Goal: Transaction & Acquisition: Download file/media

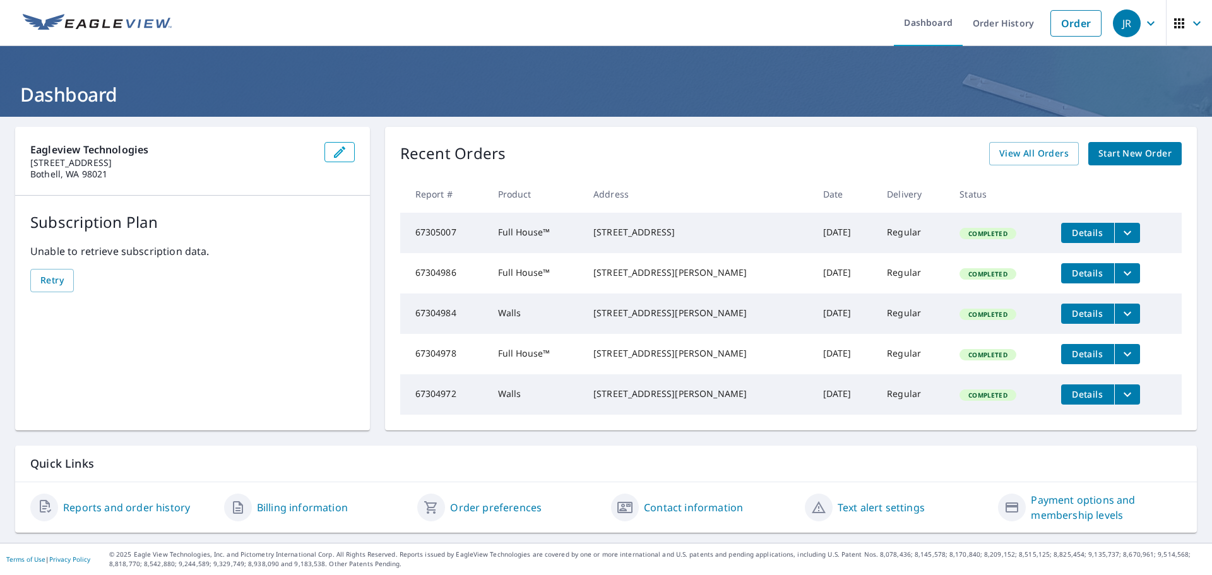
scroll to position [24, 0]
click at [1022, 146] on span "View All Orders" at bounding box center [1033, 154] width 69 height 16
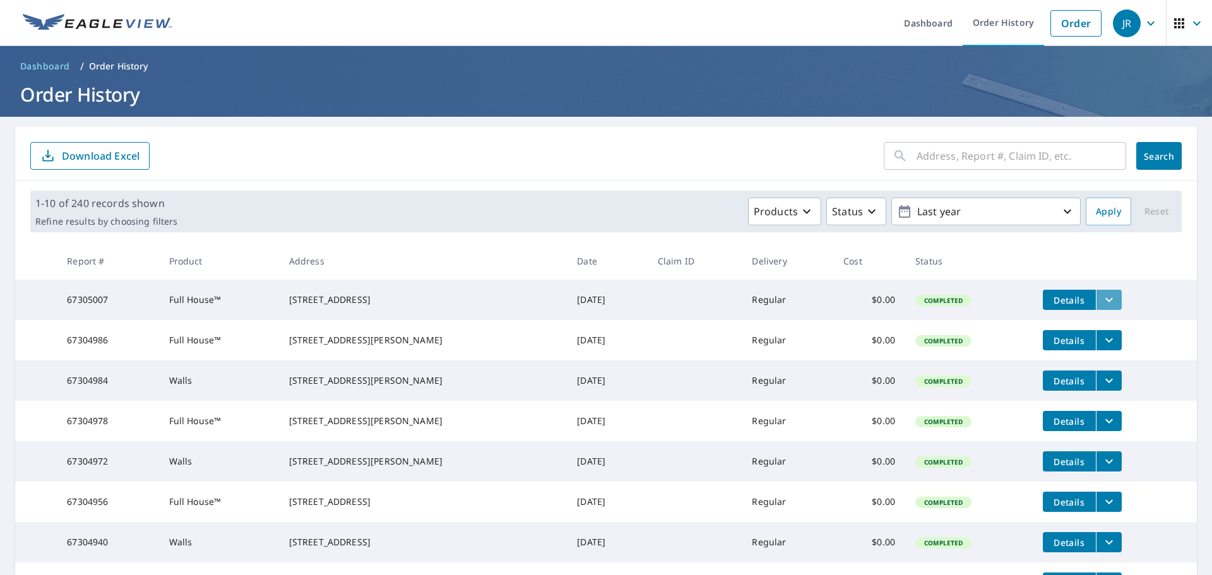
click at [1101, 299] on icon "filesDropdownBtn-67305007" at bounding box center [1108, 299] width 15 height 15
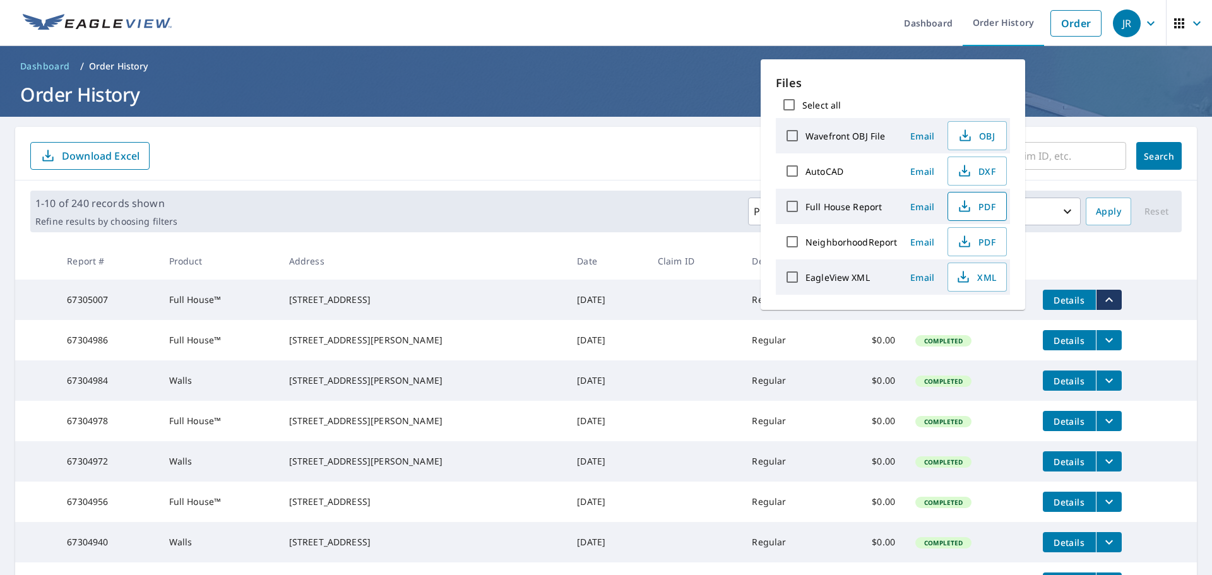
click at [993, 201] on span "PDF" at bounding box center [976, 206] width 40 height 15
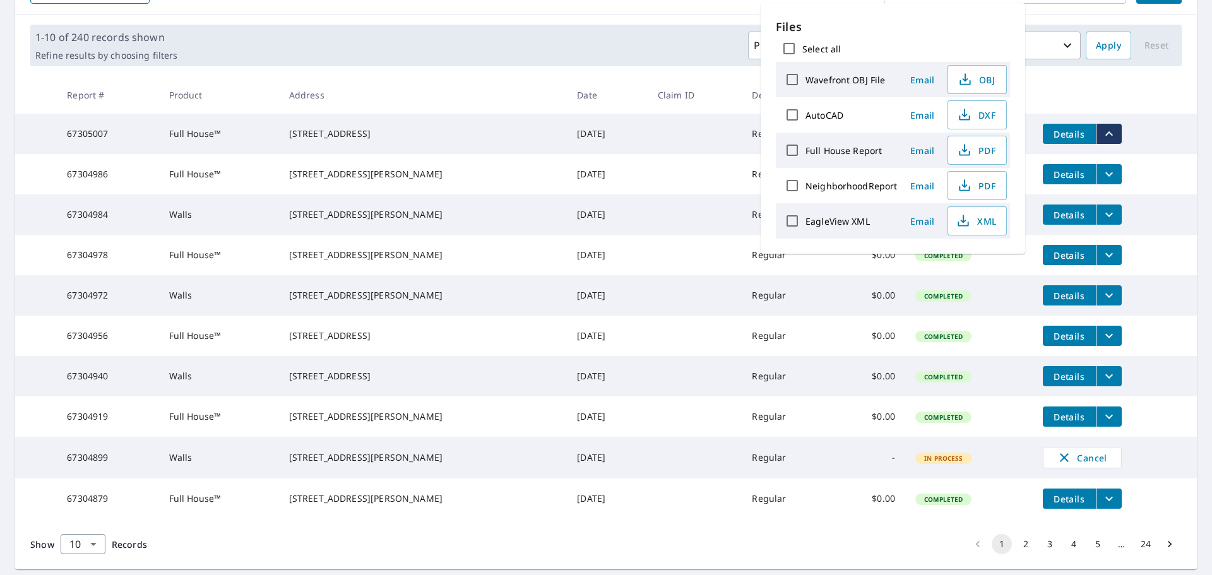
scroll to position [252, 0]
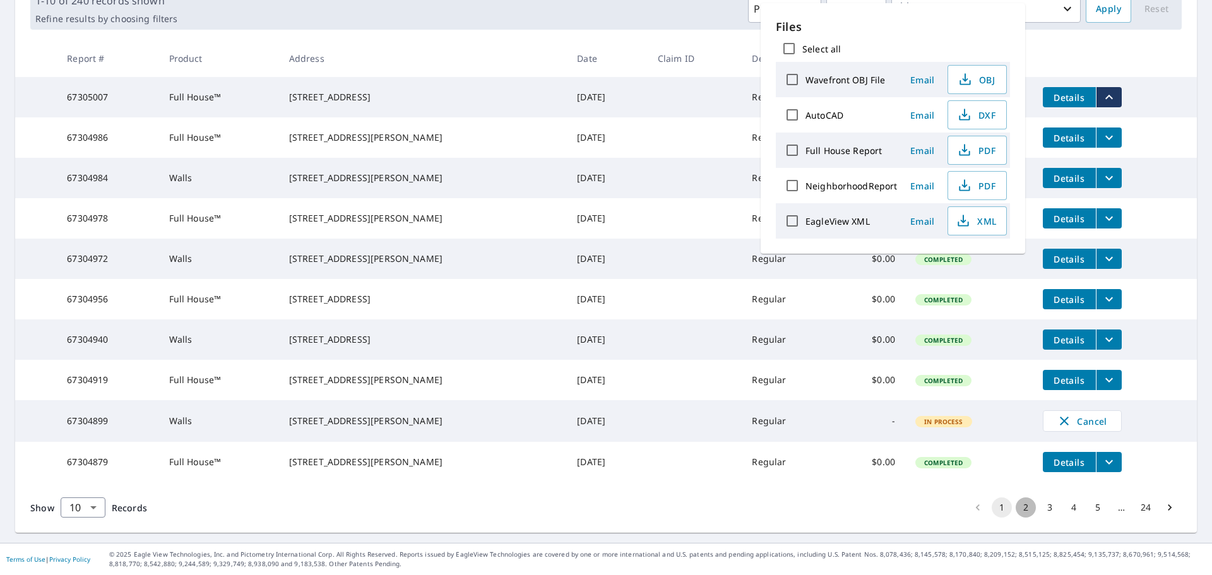
click at [1018, 502] on button "2" at bounding box center [1026, 507] width 20 height 20
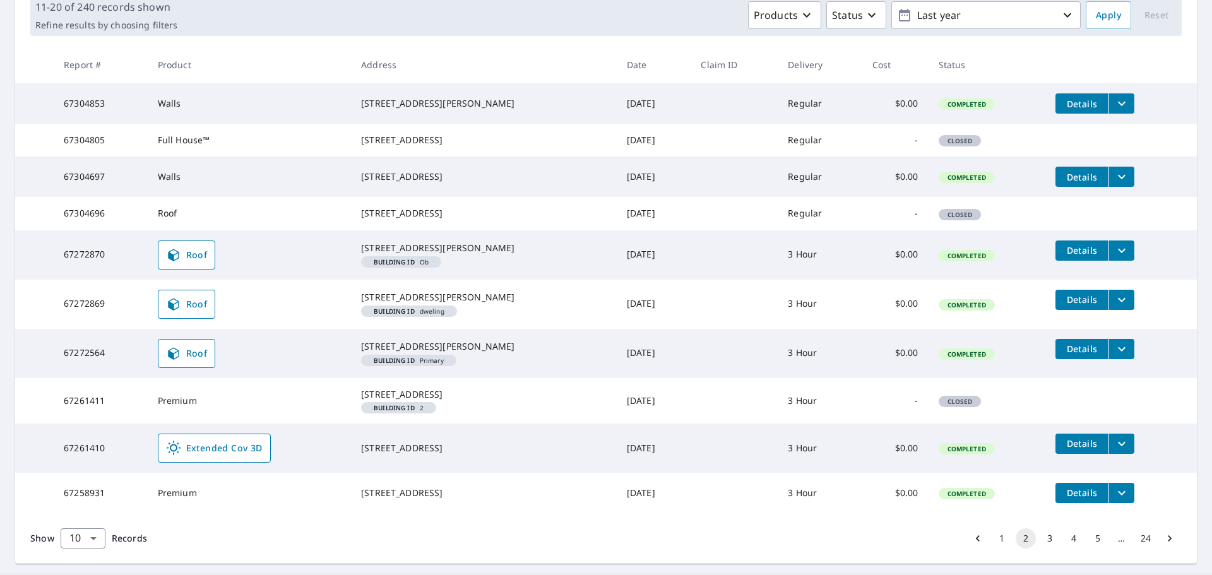
scroll to position [181, 0]
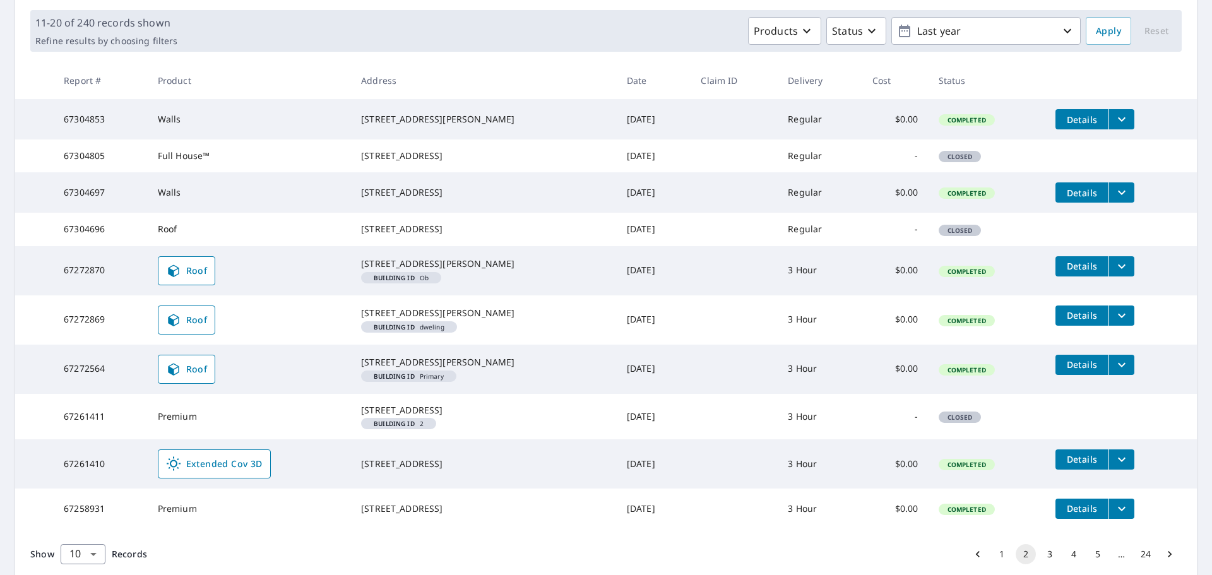
click at [1069, 199] on span "Details" at bounding box center [1082, 193] width 38 height 12
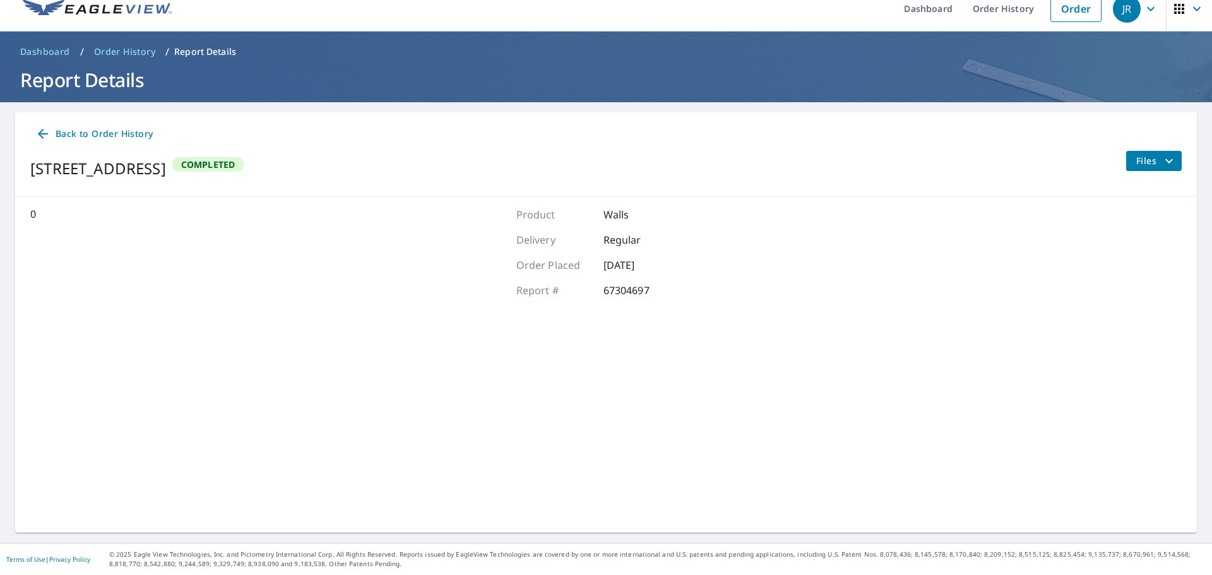
scroll to position [15, 0]
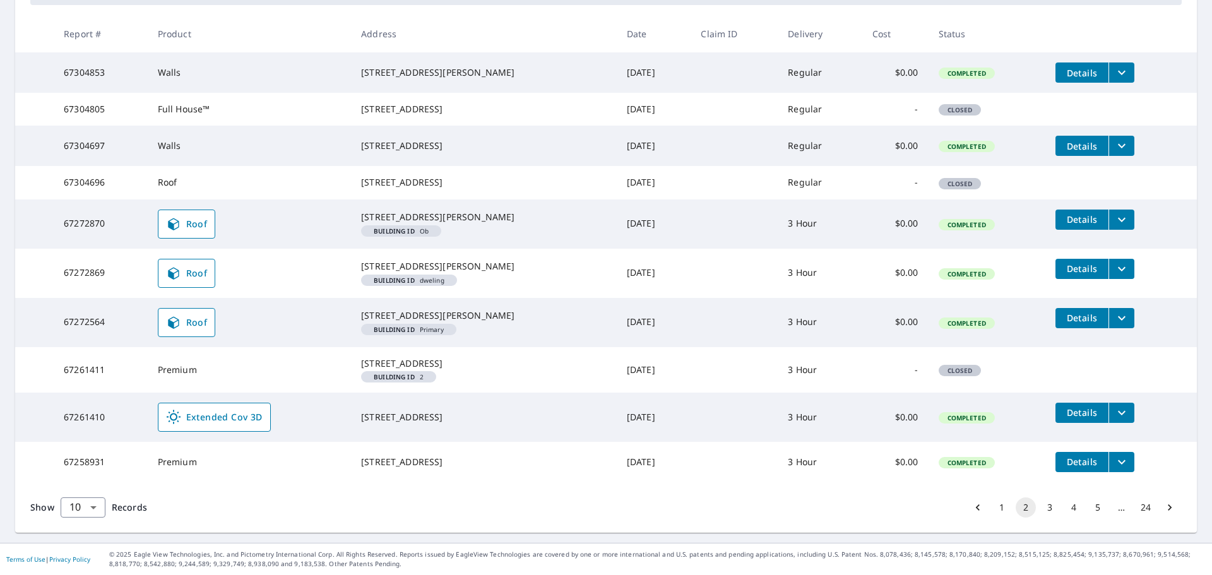
scroll to position [307, 0]
click at [1016, 504] on button "2" at bounding box center [1026, 507] width 20 height 20
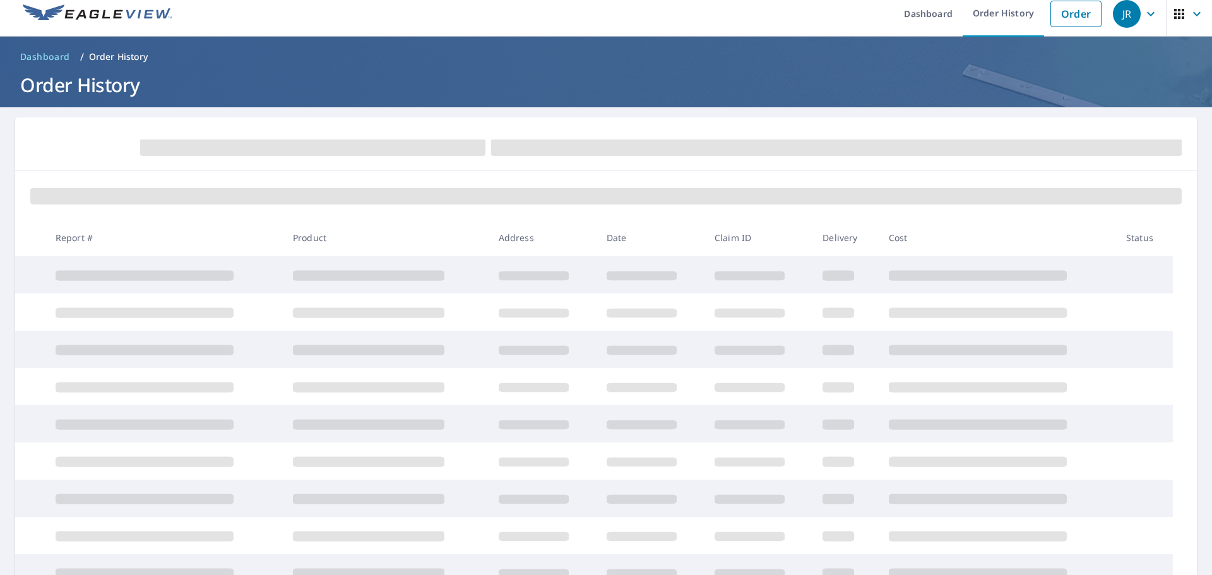
scroll to position [0, 0]
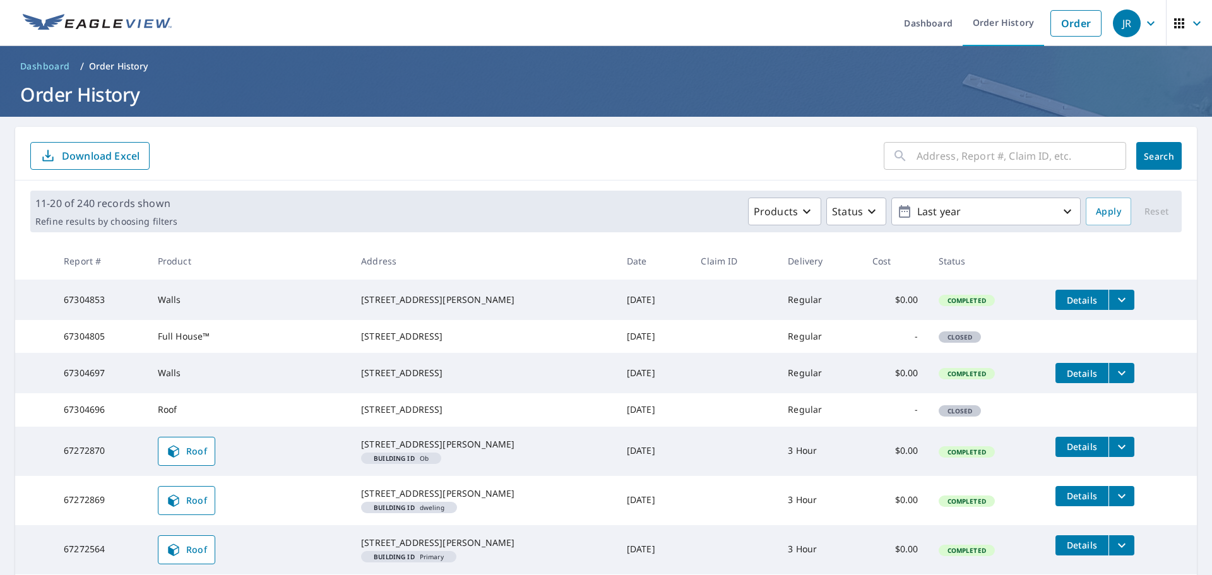
click at [1114, 381] on icon "filesDropdownBtn-67304697" at bounding box center [1121, 372] width 15 height 15
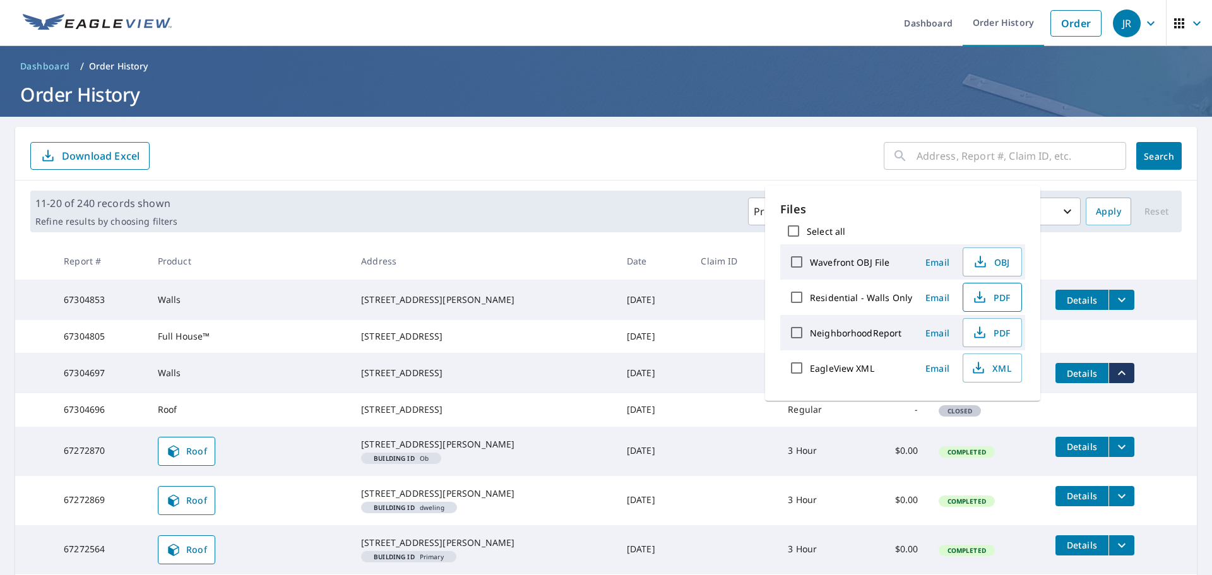
click at [985, 297] on span "PDF" at bounding box center [991, 297] width 40 height 15
click at [628, 141] on div "​ Search Download Excel" at bounding box center [606, 154] width 1182 height 54
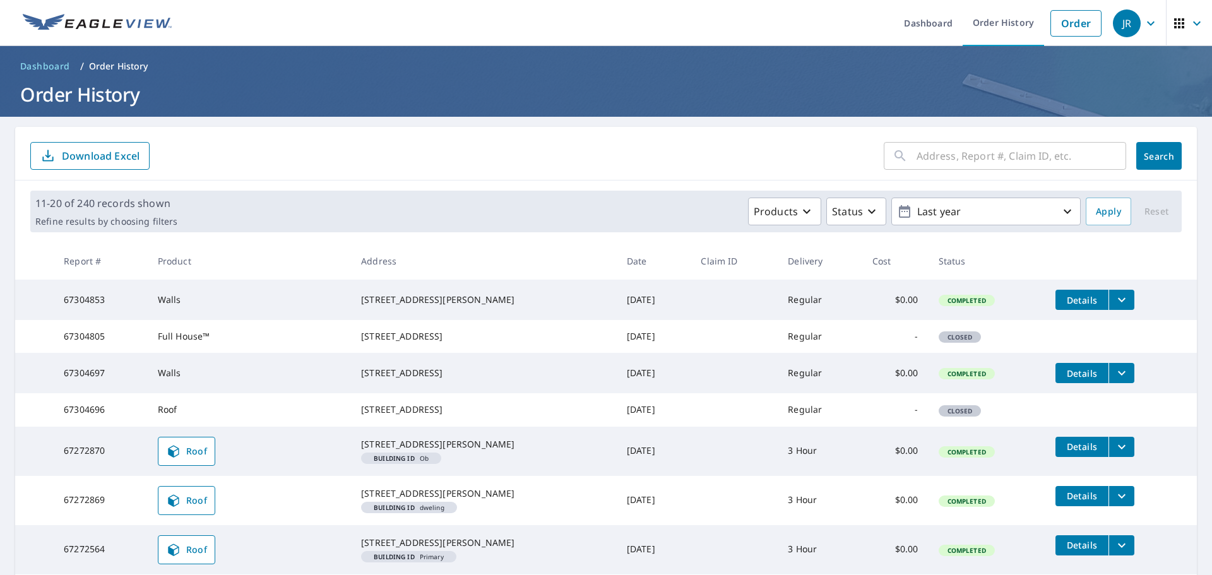
click at [1114, 297] on icon "filesDropdownBtn-67304853" at bounding box center [1121, 299] width 15 height 15
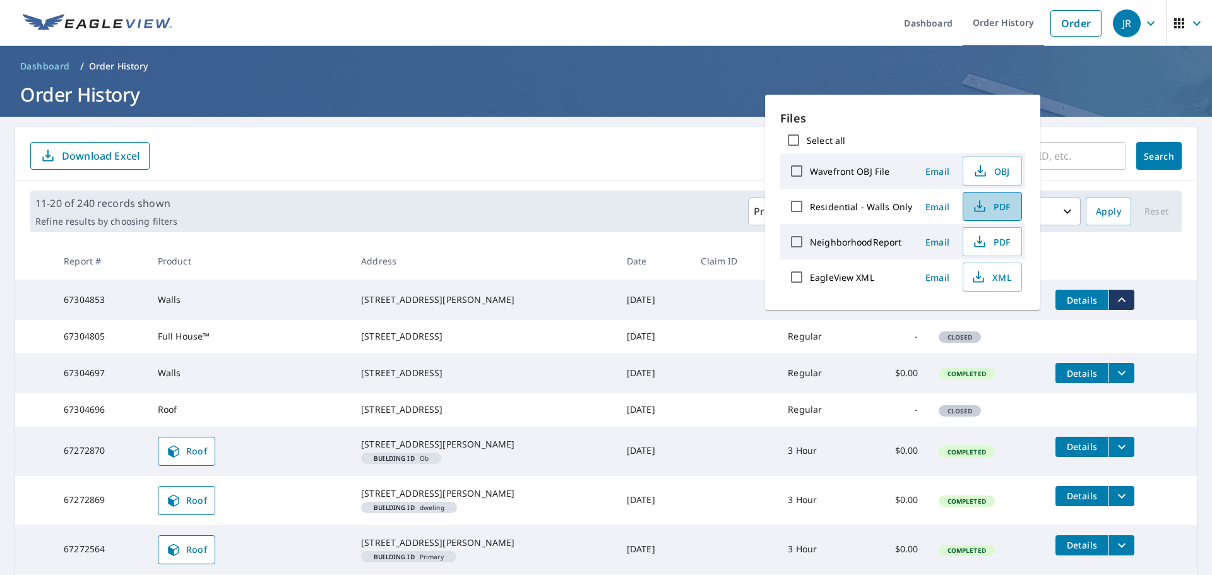
click at [994, 201] on span "PDF" at bounding box center [991, 206] width 40 height 15
click at [557, 141] on div "​ Search Download Excel" at bounding box center [606, 154] width 1182 height 54
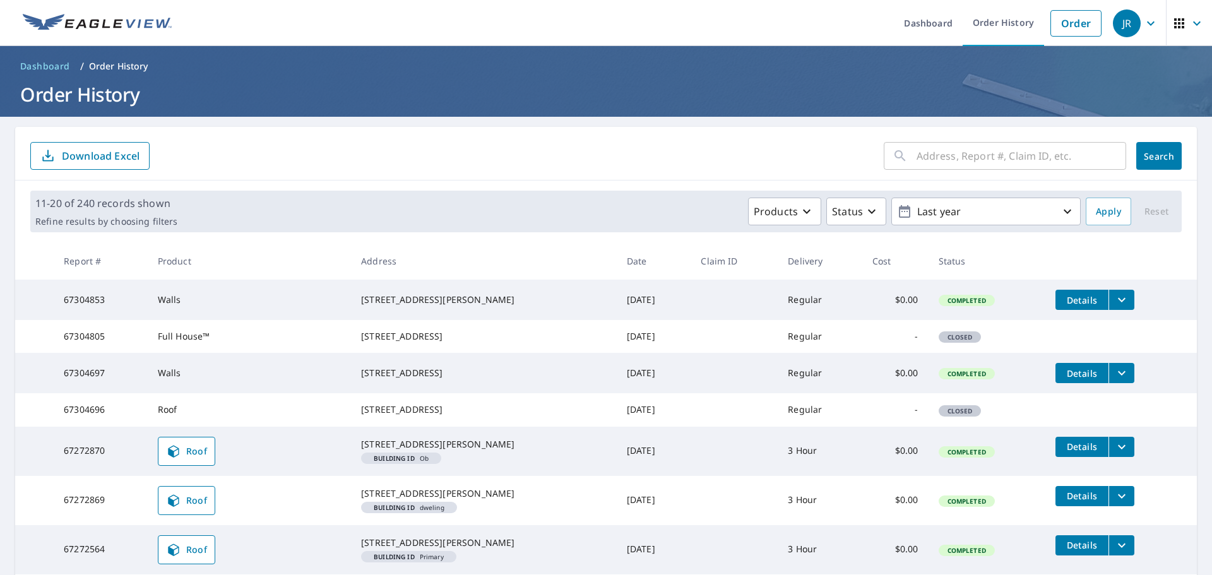
click at [1072, 379] on span "Details" at bounding box center [1082, 373] width 38 height 12
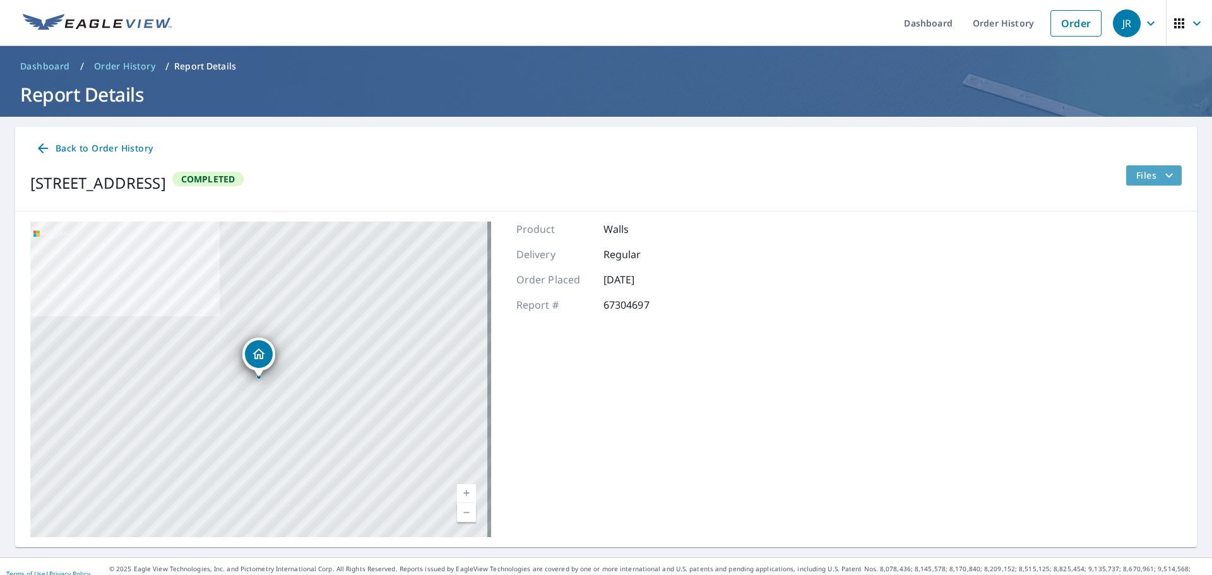
click at [1146, 178] on span "Files" at bounding box center [1156, 175] width 40 height 15
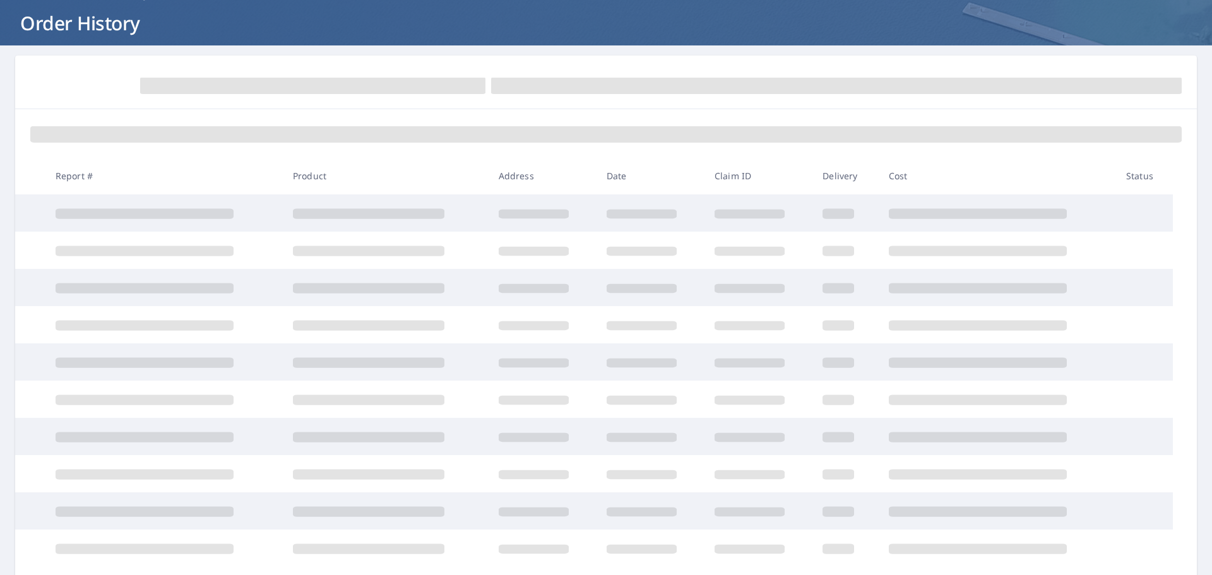
scroll to position [156, 0]
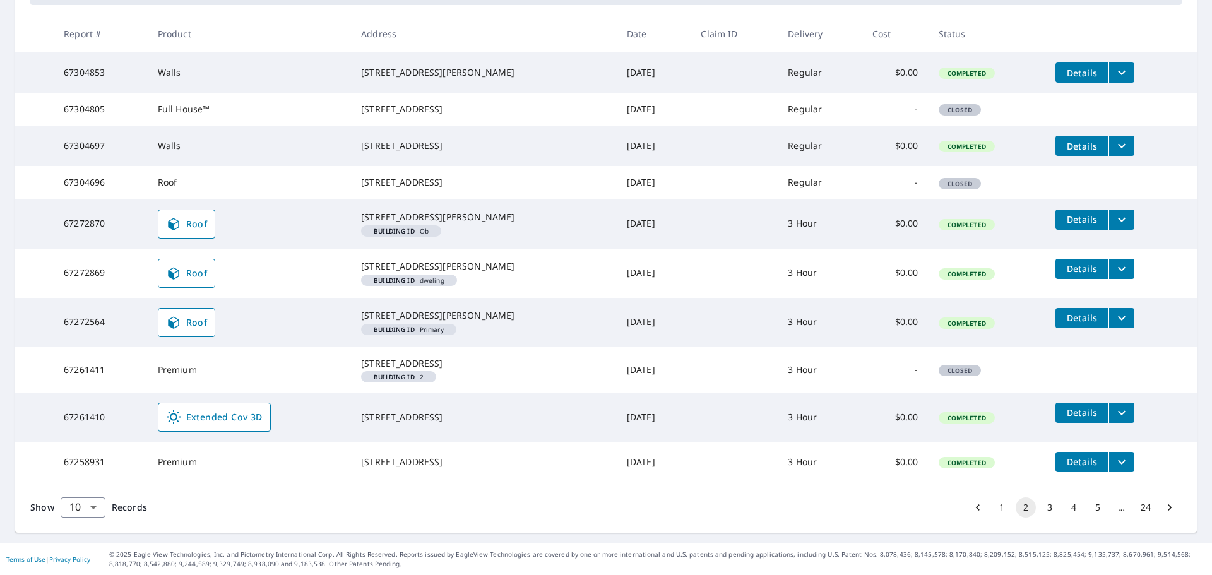
scroll to position [307, 0]
click at [993, 505] on button "1" at bounding box center [1002, 507] width 20 height 20
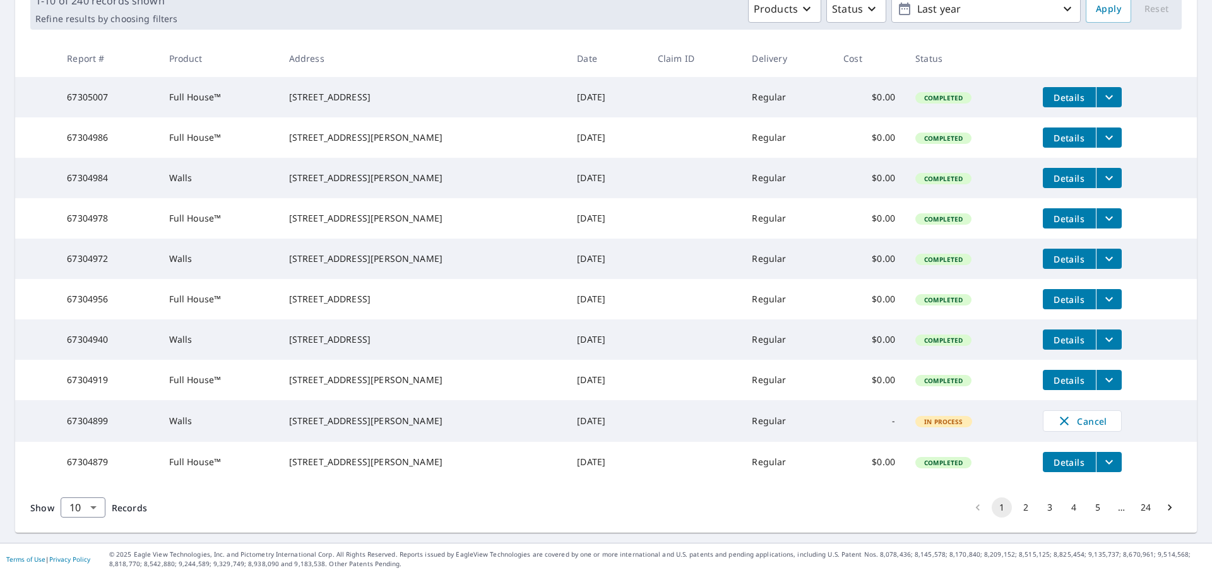
scroll to position [252, 0]
click at [1101, 458] on icon "filesDropdownBtn-67304879" at bounding box center [1108, 461] width 15 height 15
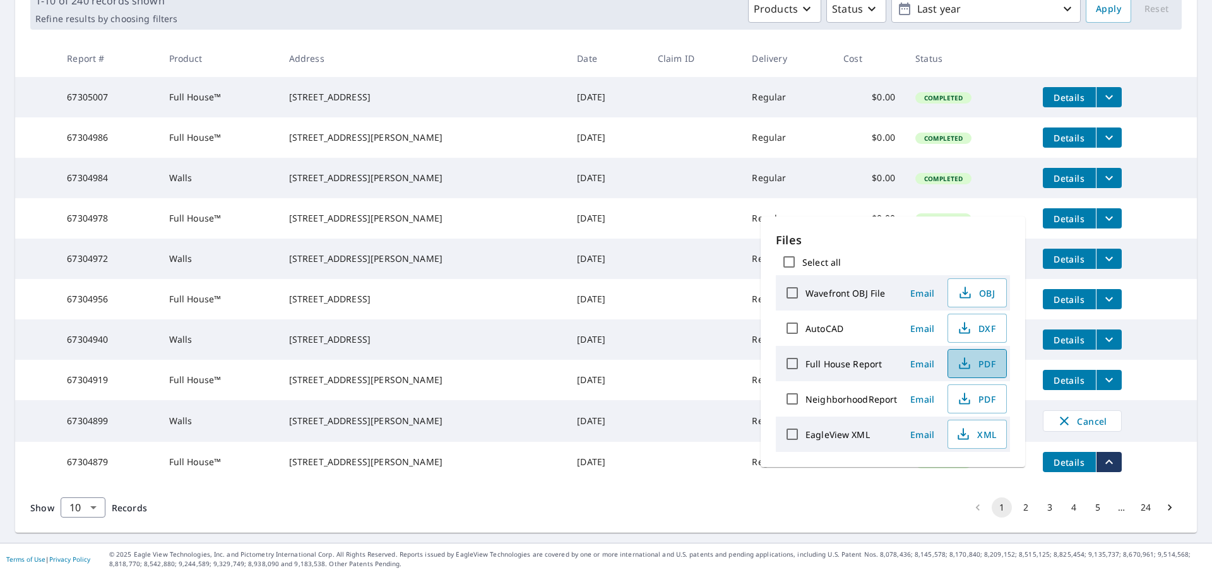
click at [983, 369] on span "PDF" at bounding box center [976, 363] width 40 height 15
click at [614, 279] on td "[DATE]" at bounding box center [607, 299] width 81 height 40
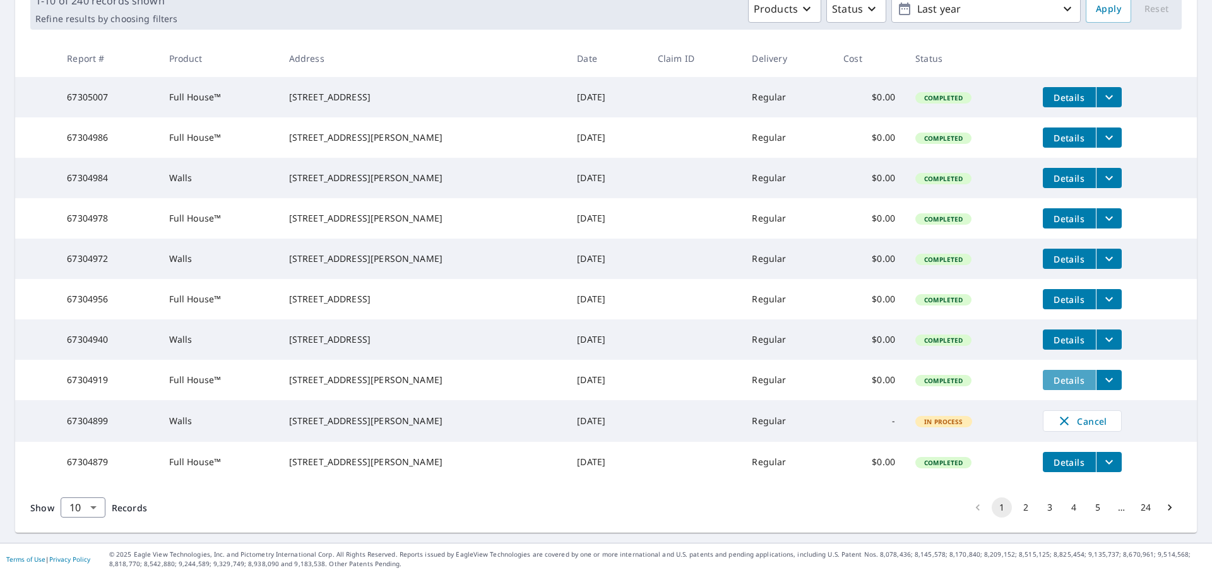
click at [1051, 374] on span "Details" at bounding box center [1069, 380] width 38 height 12
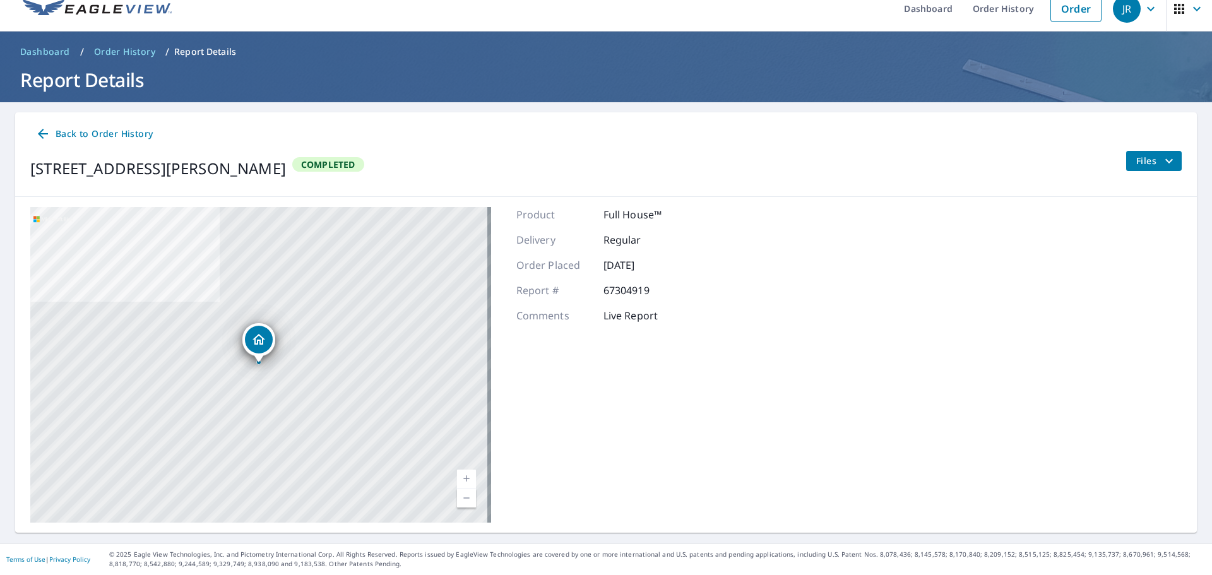
click at [1161, 160] on icon "filesDropdownBtn-67304919" at bounding box center [1168, 160] width 15 height 15
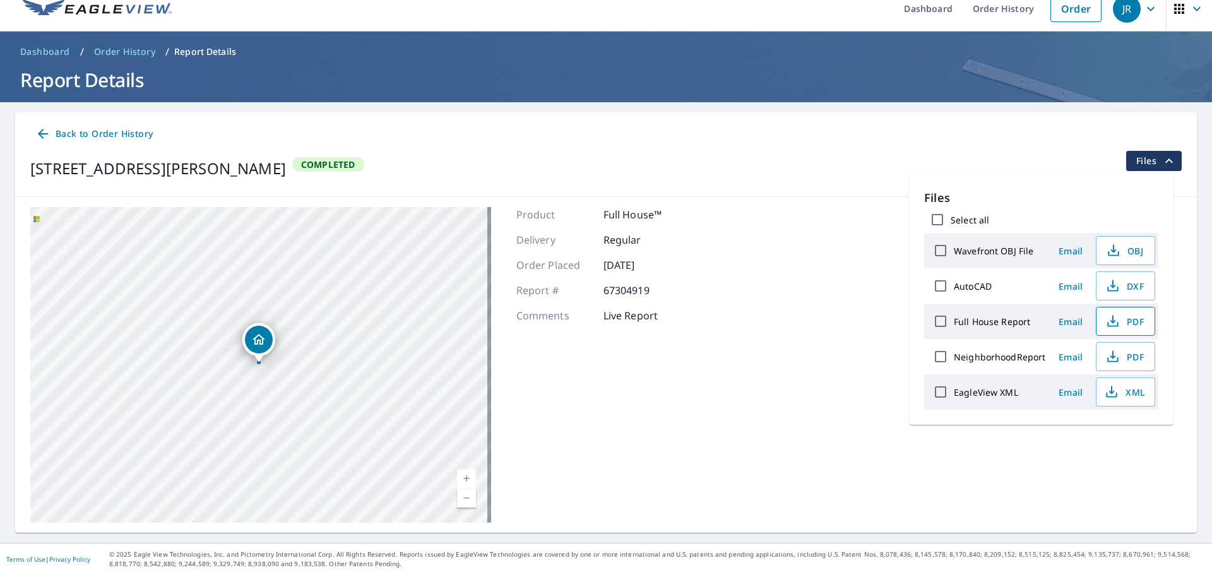
click at [1132, 318] on span "PDF" at bounding box center [1124, 321] width 40 height 15
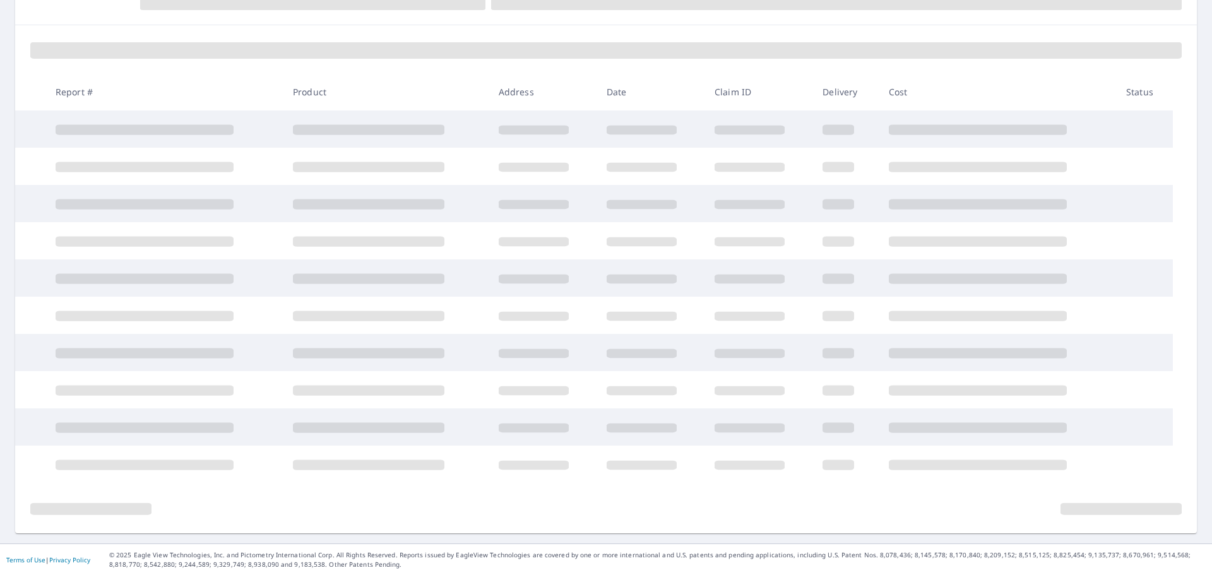
scroll to position [156, 0]
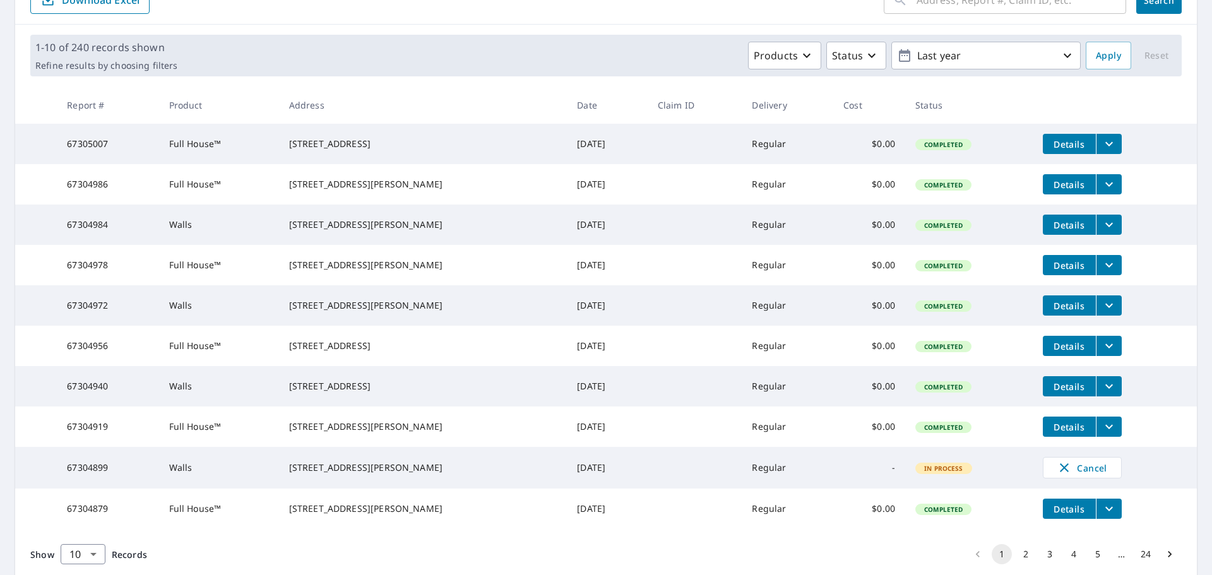
click at [1105, 389] on icon "filesDropdownBtn-67304940" at bounding box center [1109, 386] width 8 height 4
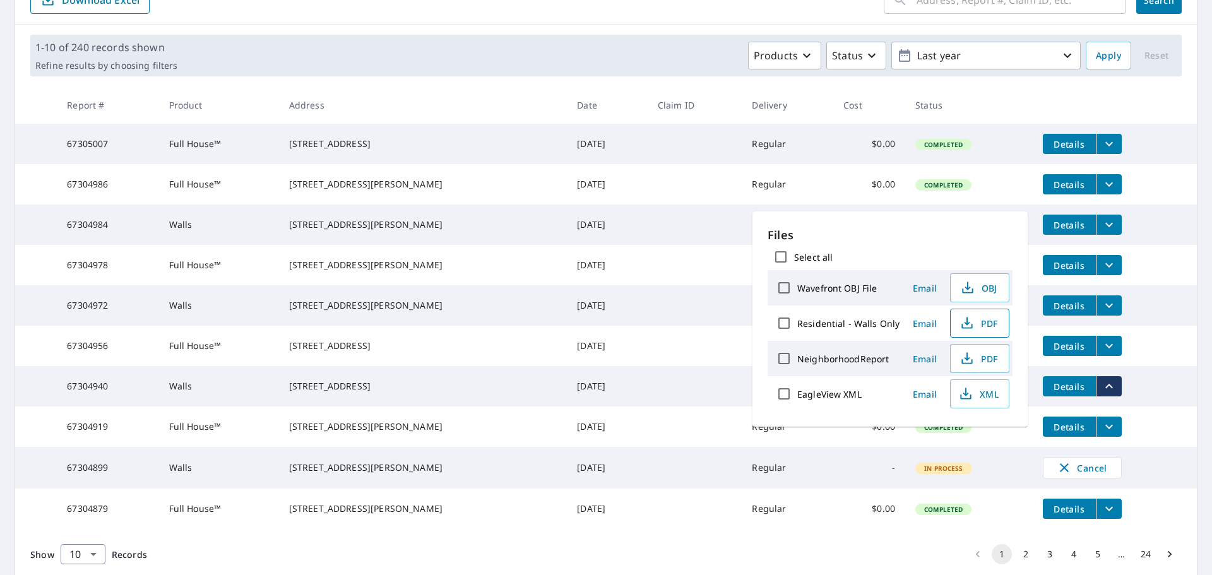
click at [981, 319] on span "PDF" at bounding box center [978, 323] width 40 height 15
click at [571, 94] on th "Date" at bounding box center [607, 104] width 81 height 37
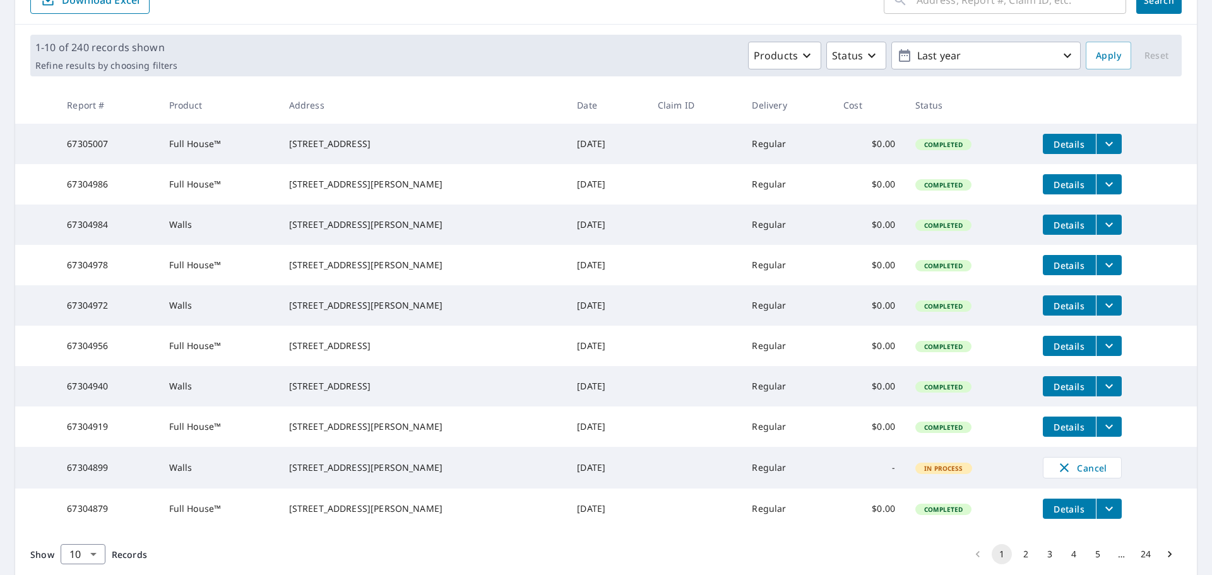
click at [1101, 353] on icon "filesDropdownBtn-67304956" at bounding box center [1108, 345] width 15 height 15
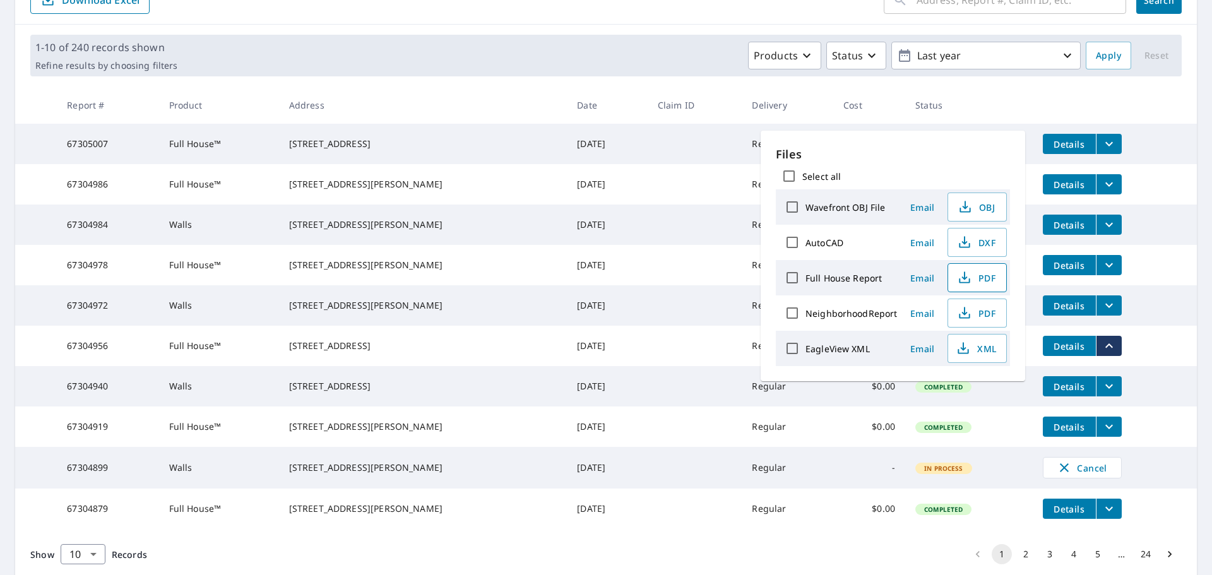
click at [978, 273] on span "PDF" at bounding box center [976, 277] width 40 height 15
click at [388, 285] on td "[STREET_ADDRESS][PERSON_NAME]" at bounding box center [423, 265] width 288 height 40
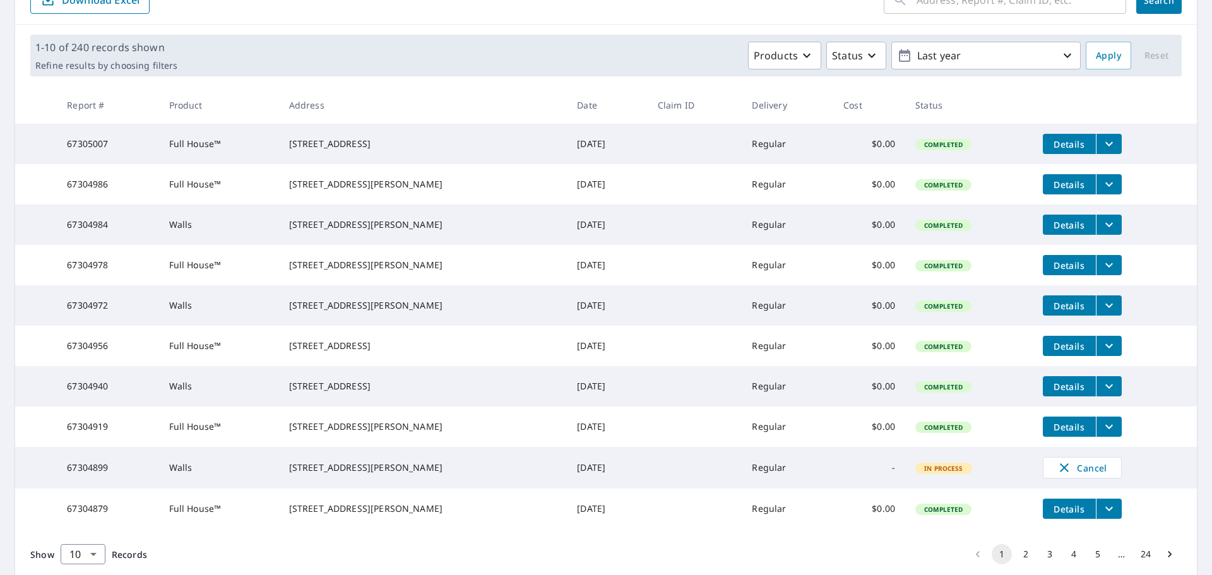
click at [1102, 316] on button "filesDropdownBtn-67304972" at bounding box center [1109, 305] width 26 height 20
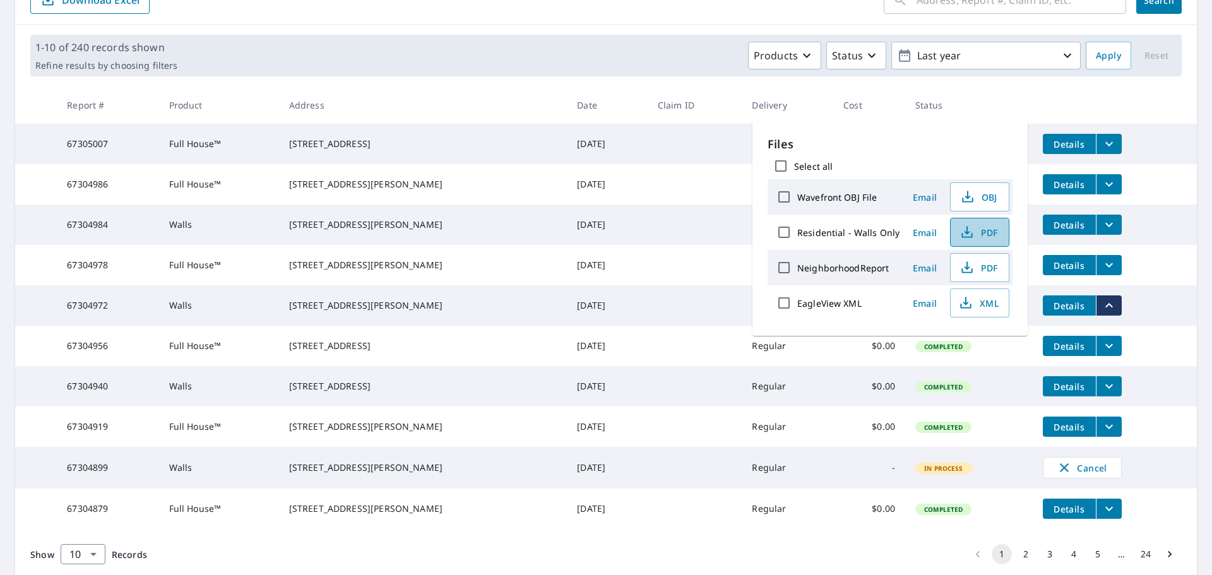
click at [985, 229] on span "PDF" at bounding box center [978, 232] width 40 height 15
click at [597, 80] on div "1-10 of 240 records shown Refine results by choosing filters Products Status La…" at bounding box center [606, 56] width 1182 height 62
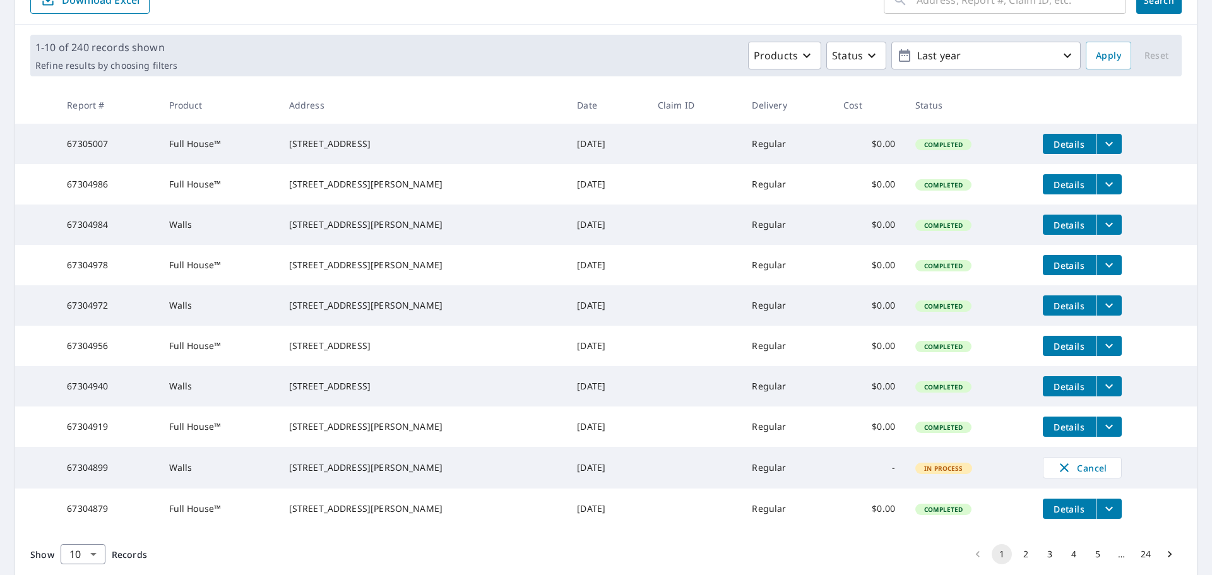
click at [1101, 273] on icon "filesDropdownBtn-67304978" at bounding box center [1108, 265] width 15 height 15
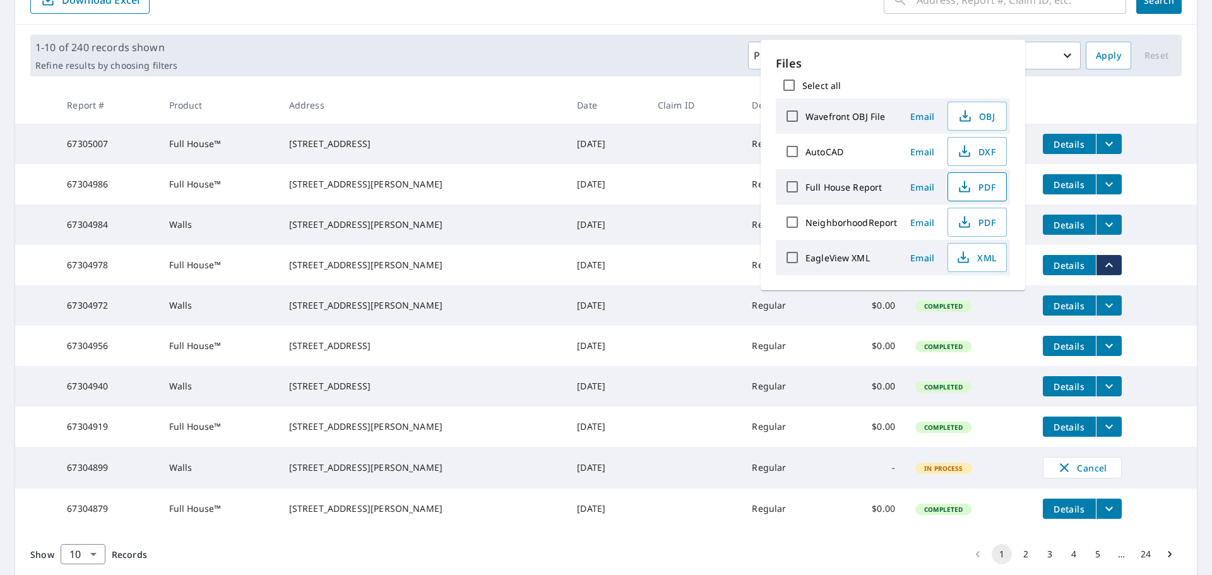
click at [988, 186] on span "PDF" at bounding box center [976, 186] width 40 height 15
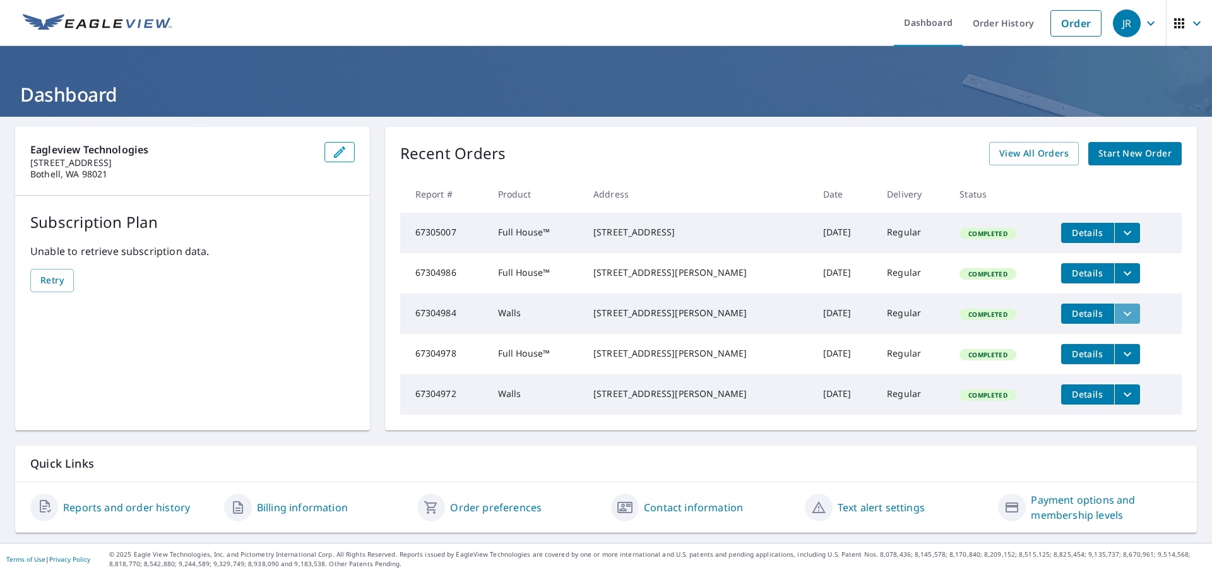
click at [1120, 321] on icon "filesDropdownBtn-67304984" at bounding box center [1127, 313] width 15 height 15
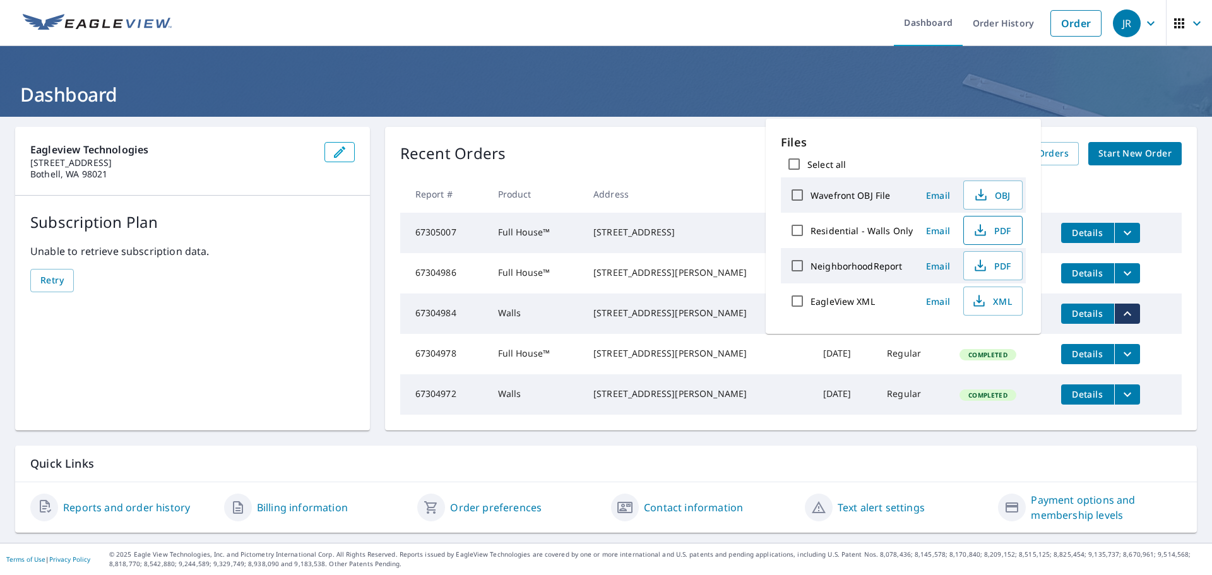
click at [999, 224] on span "PDF" at bounding box center [991, 230] width 40 height 15
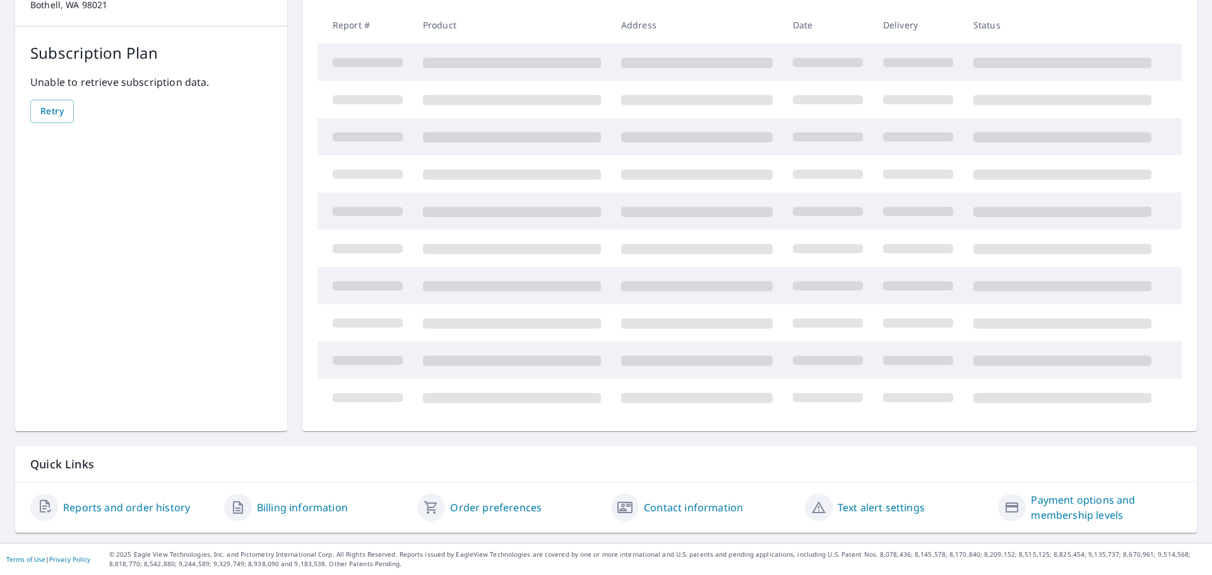
scroll to position [24, 0]
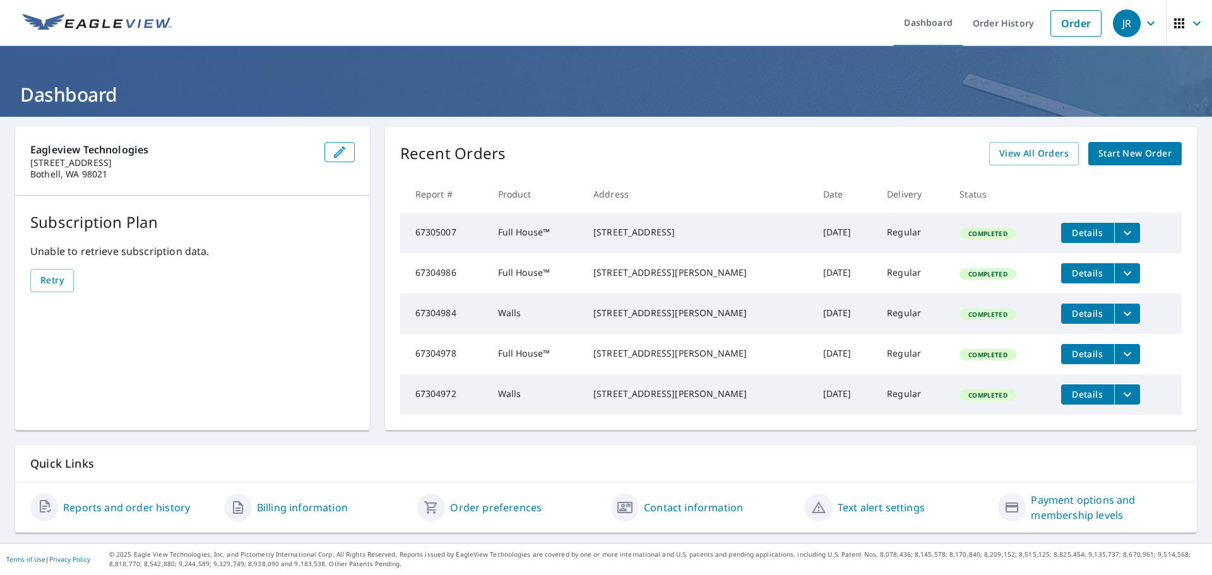
click at [1120, 266] on icon "filesDropdownBtn-67304986" at bounding box center [1127, 273] width 15 height 15
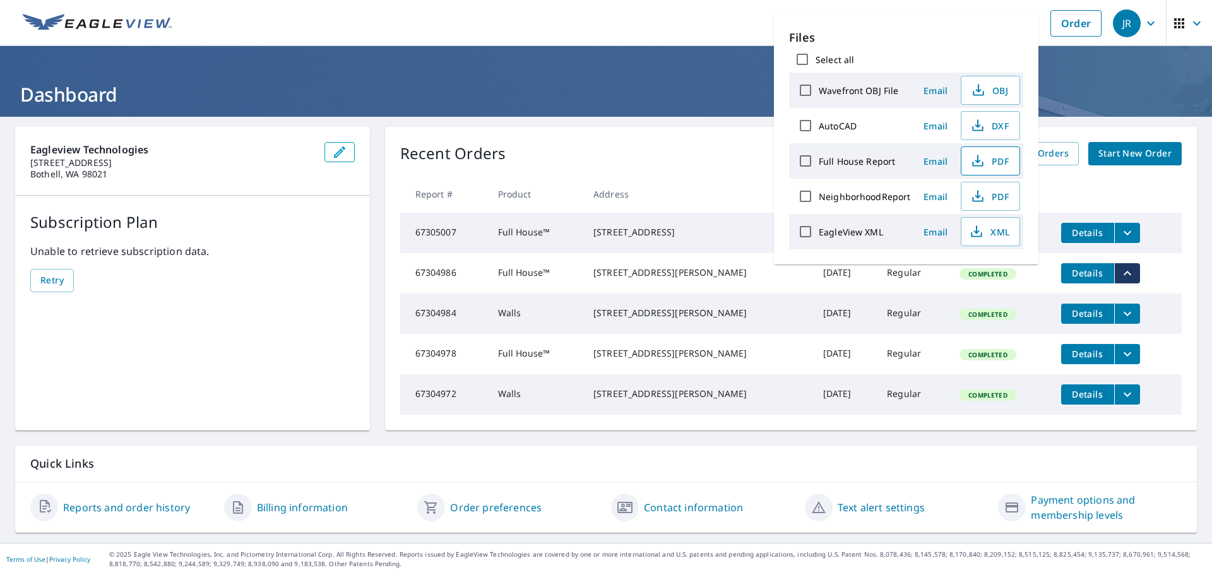
click at [994, 158] on span "PDF" at bounding box center [989, 160] width 40 height 15
